Goal: Information Seeking & Learning: Learn about a topic

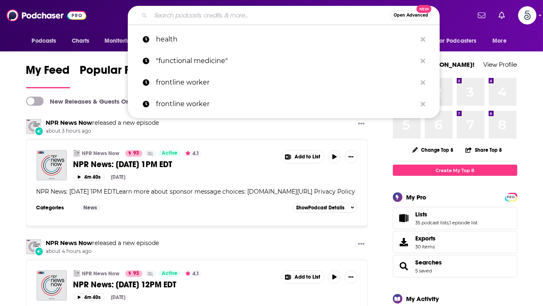
click at [171, 14] on input "Search podcasts, credits, & more..." at bounding box center [269, 15] width 239 height 13
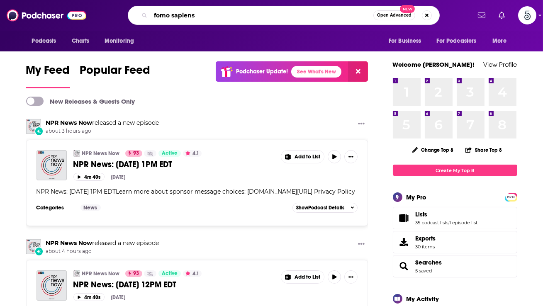
type input "fomo sapiens"
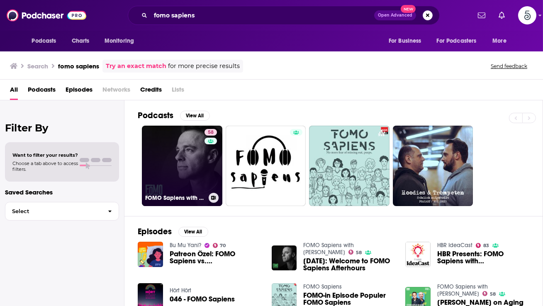
click at [168, 170] on link "58 FOMO Sapiens with [PERSON_NAME]" at bounding box center [182, 166] width 80 height 80
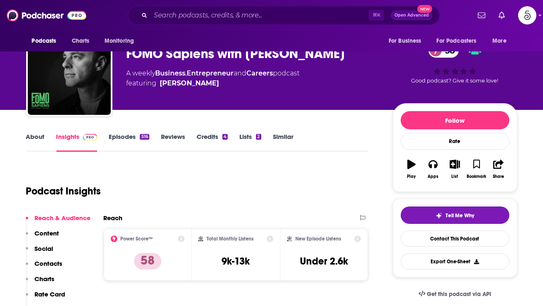
scroll to position [27, 0]
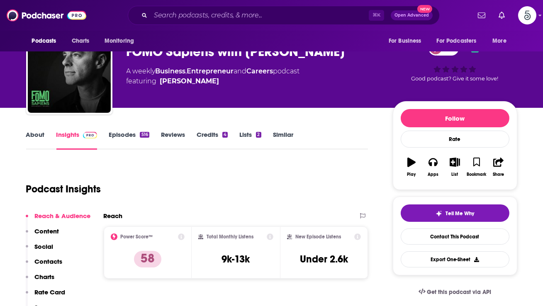
click at [133, 133] on link "Episodes 516" at bounding box center [129, 140] width 40 height 19
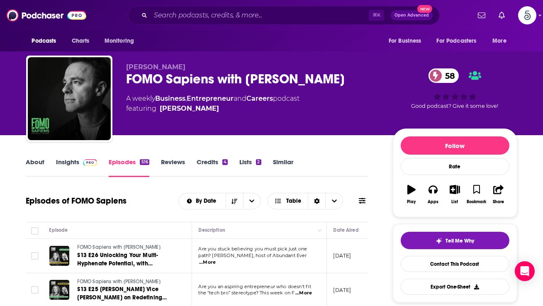
click at [36, 164] on link "About" at bounding box center [35, 167] width 19 height 19
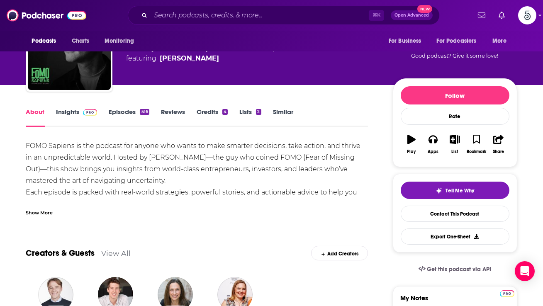
scroll to position [53, 0]
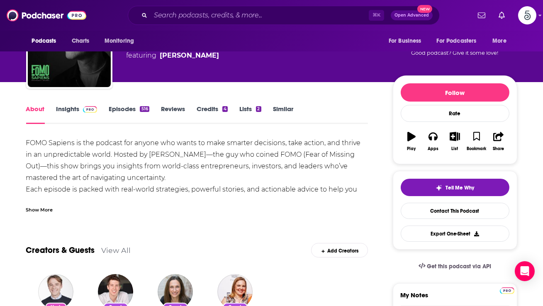
click at [176, 160] on div "FOMO Sapiens is the podcast for anyone who wants to make smarter decisions, tak…" at bounding box center [197, 183] width 342 height 93
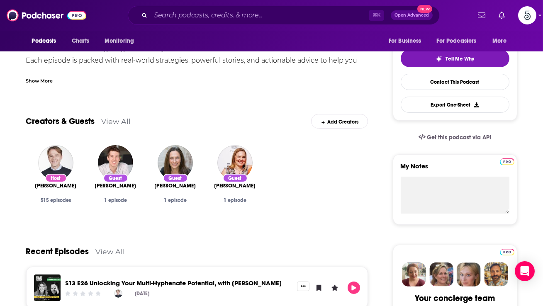
scroll to position [183, 0]
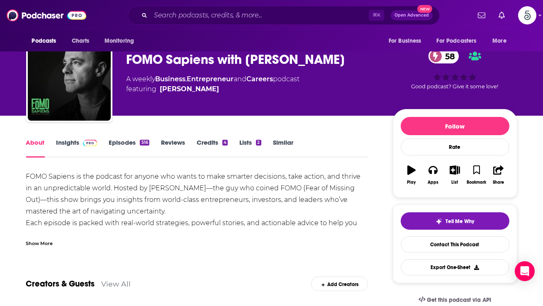
scroll to position [19, 0]
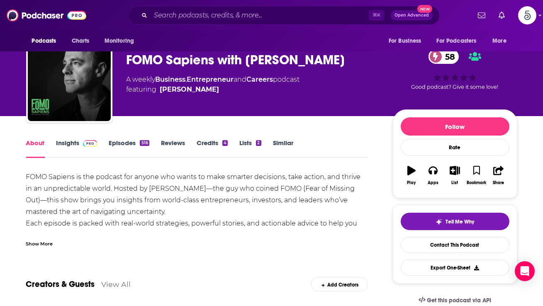
click at [130, 138] on div "About Insights Episodes 516 Reviews Credits 4 Lists 2 Similar" at bounding box center [197, 148] width 342 height 20
click at [120, 145] on link "Episodes 516" at bounding box center [129, 148] width 40 height 19
